Goal: Navigation & Orientation: Understand site structure

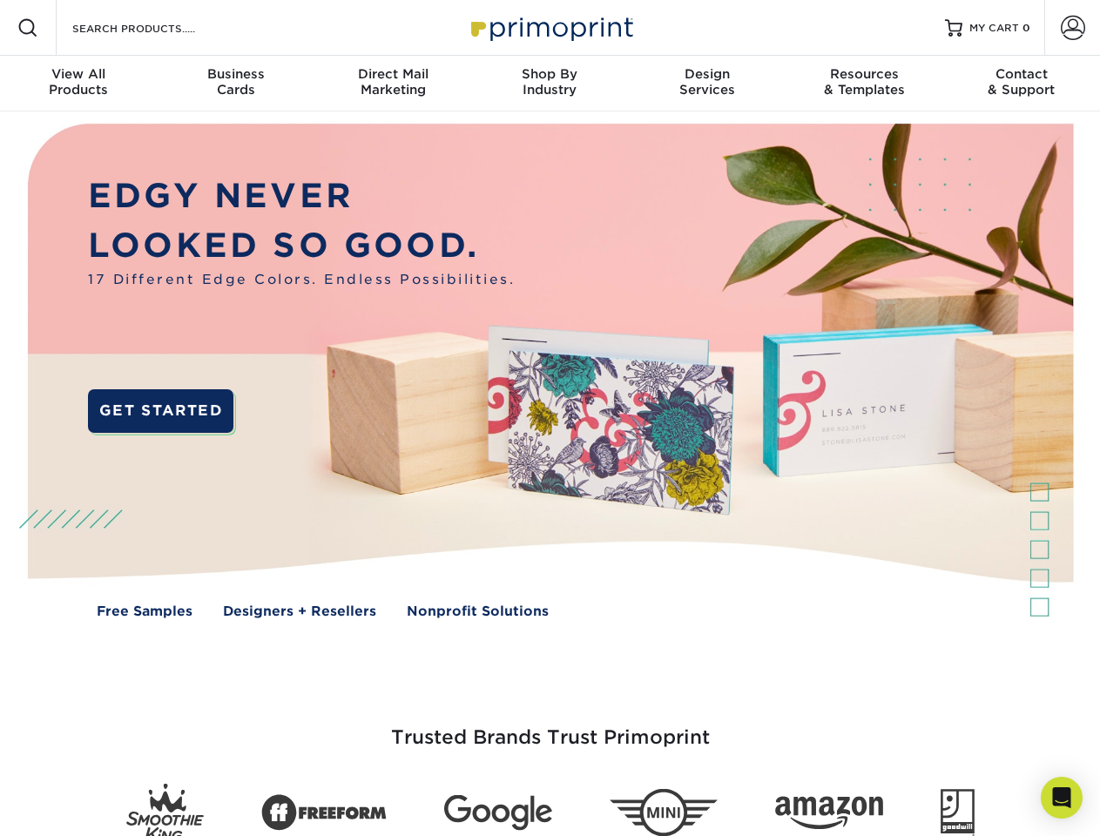
click at [549, 418] on img at bounding box center [549, 383] width 1088 height 544
click at [28, 28] on span at bounding box center [27, 27] width 21 height 21
click at [1072, 28] on span at bounding box center [1073, 28] width 24 height 24
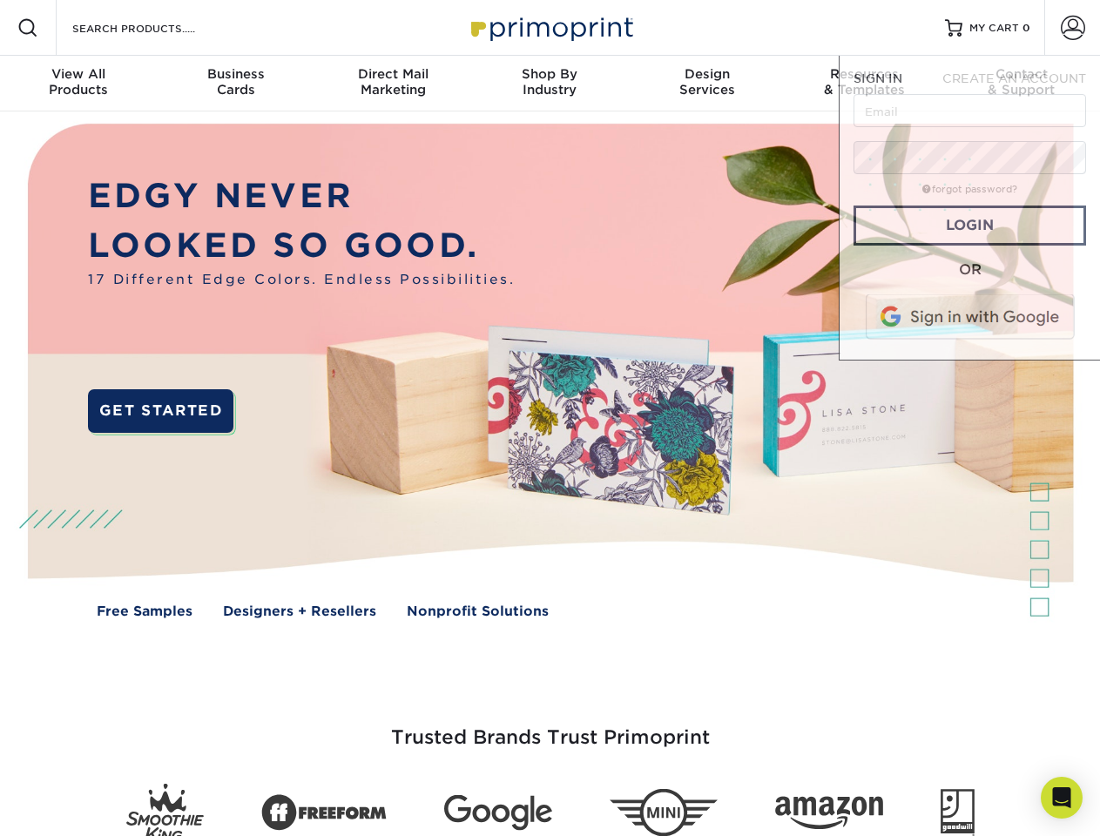
click at [78, 84] on div "View All Products" at bounding box center [78, 81] width 157 height 31
click at [235, 84] on div "Business Cards" at bounding box center [235, 81] width 157 height 31
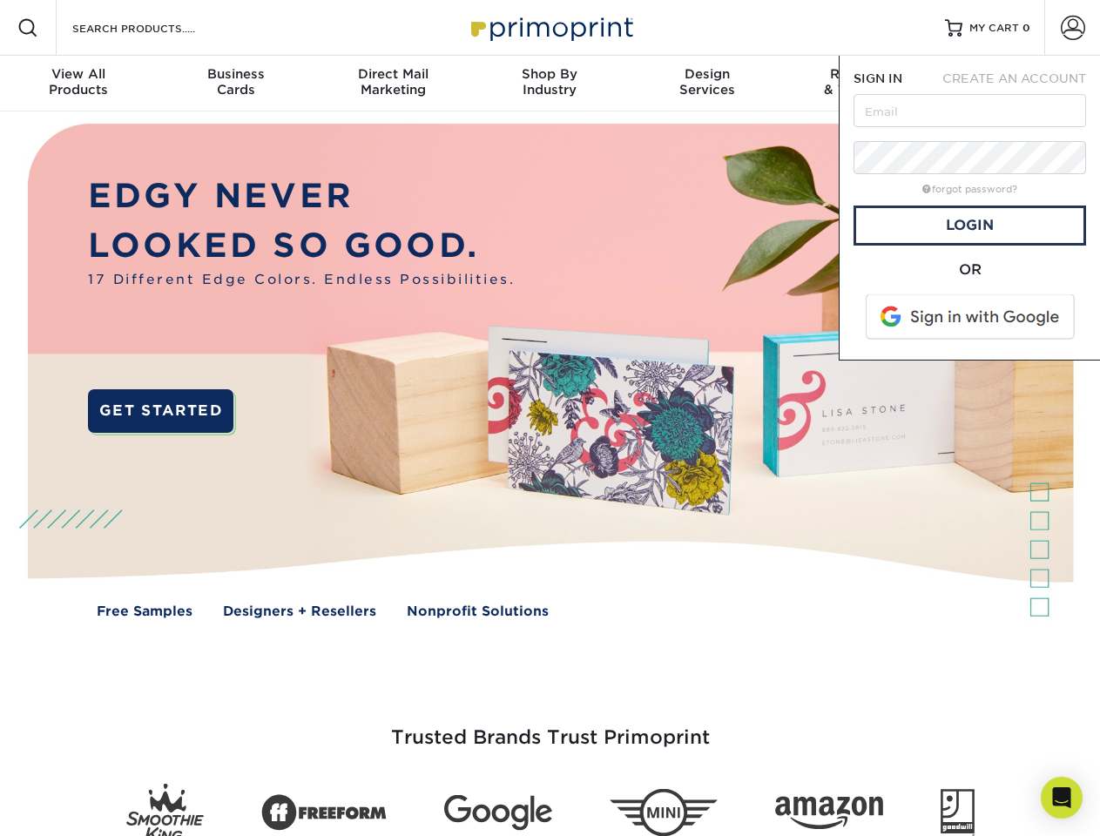
click at [393, 84] on div "Direct Mail Marketing" at bounding box center [392, 81] width 157 height 31
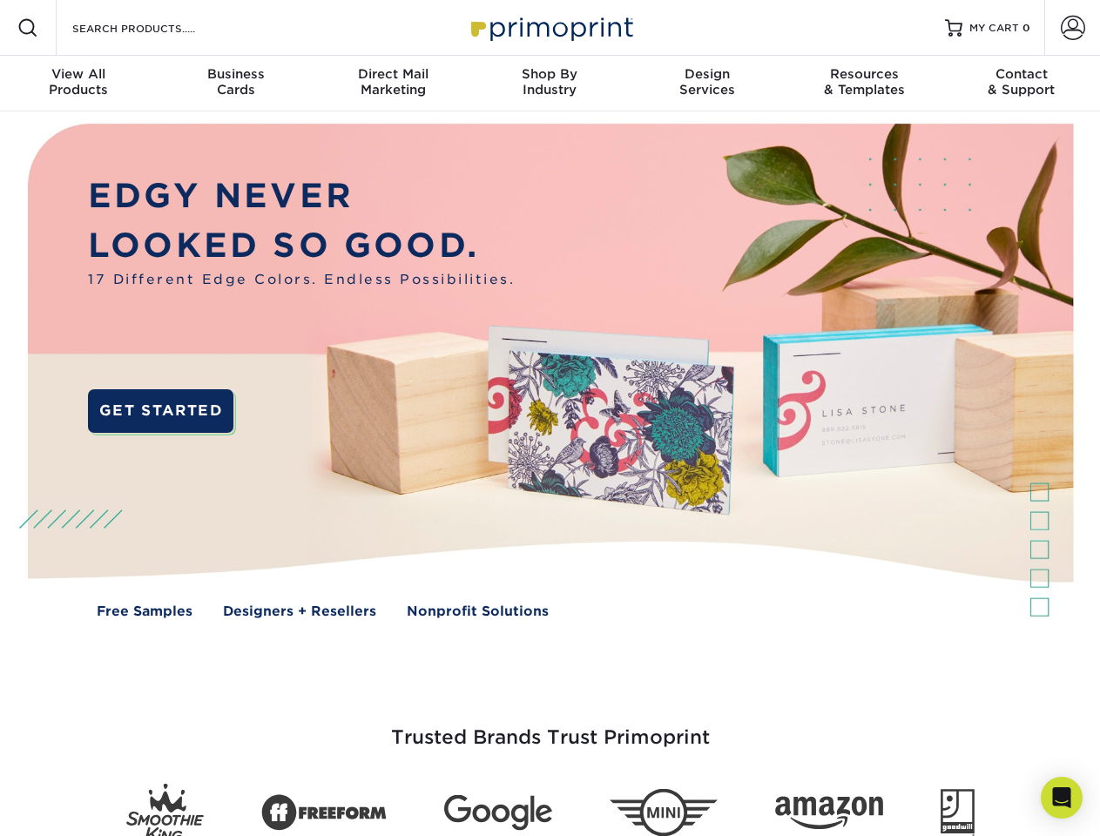
click at [549, 84] on div "Shop By Industry" at bounding box center [549, 81] width 157 height 31
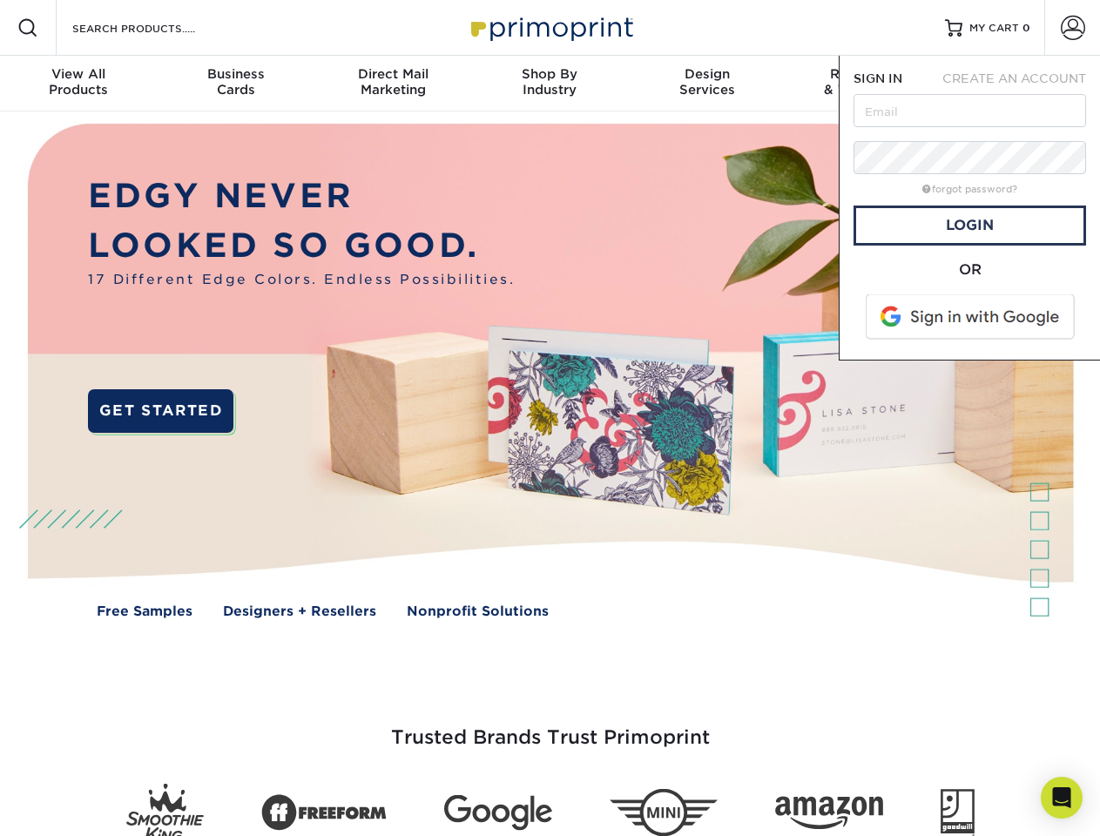
click at [707, 84] on div "Design Services" at bounding box center [707, 81] width 157 height 31
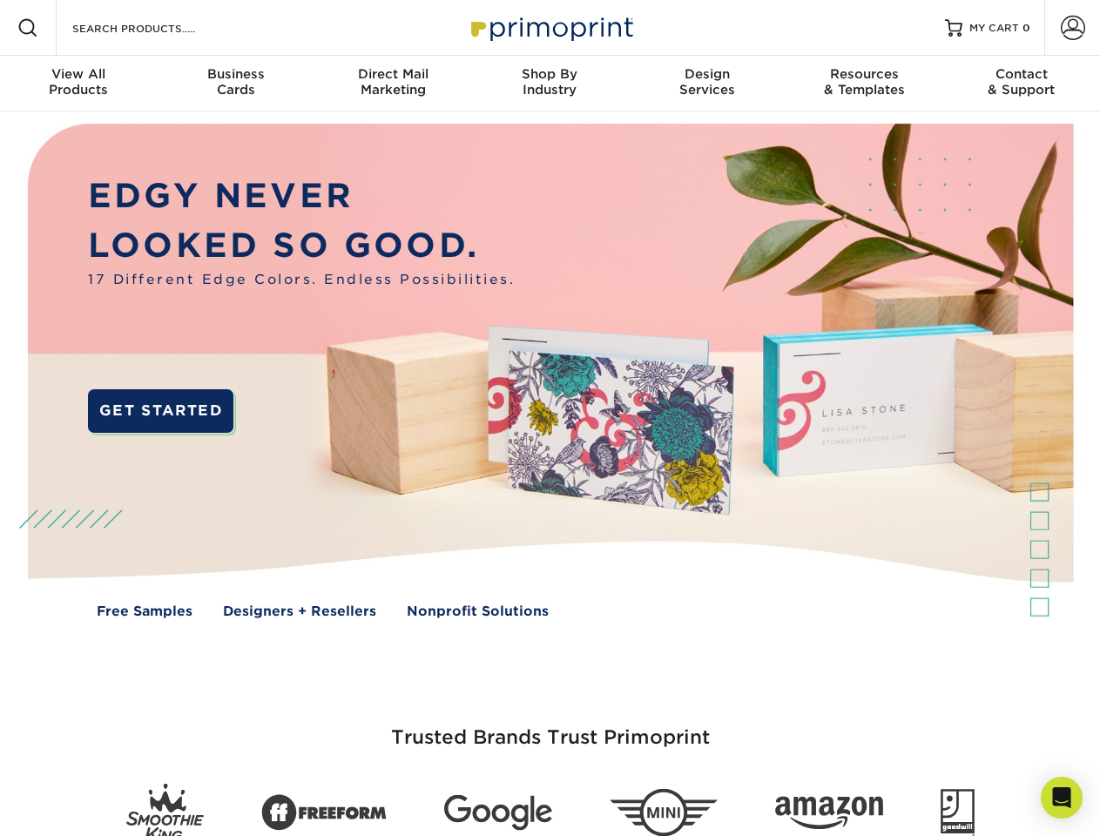
click at [864, 84] on span "SIGN IN" at bounding box center [877, 78] width 49 height 14
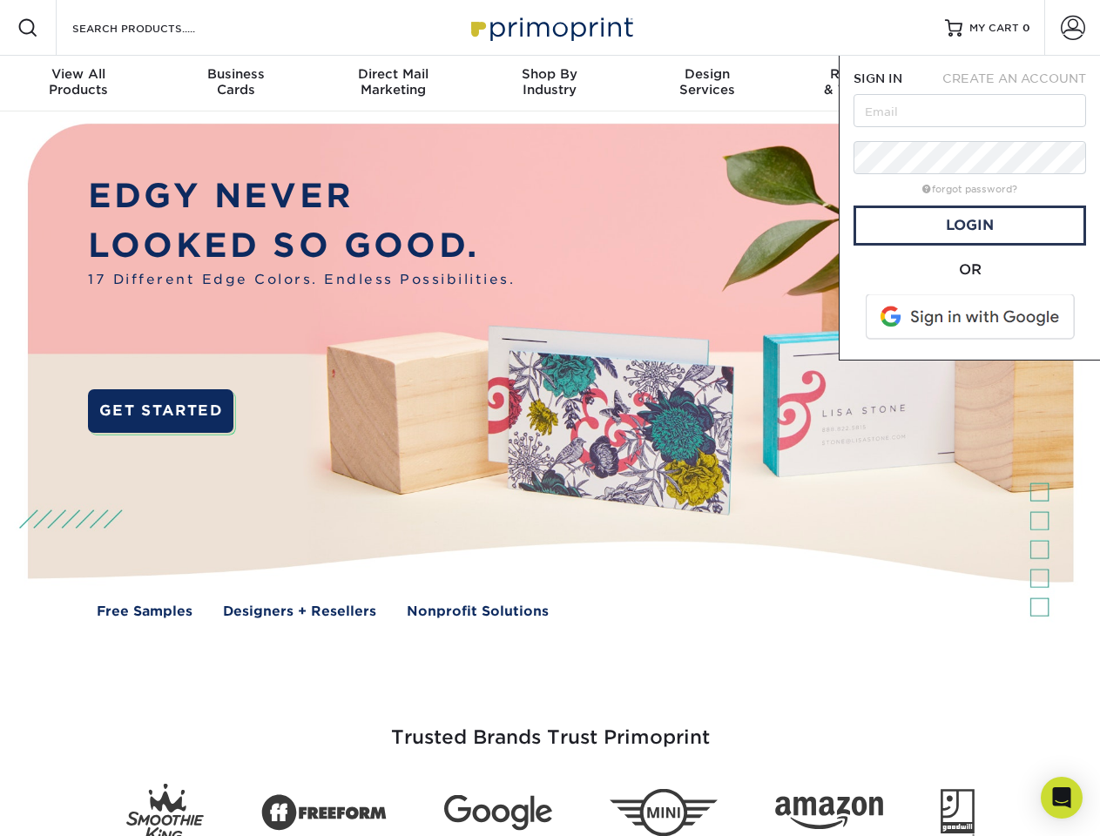
click at [1021, 84] on div "Contact & Support" at bounding box center [1021, 81] width 157 height 31
